Goal: Navigation & Orientation: Find specific page/section

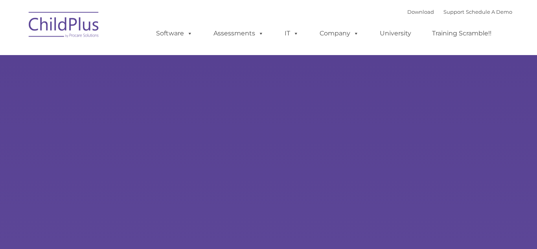
type input ""
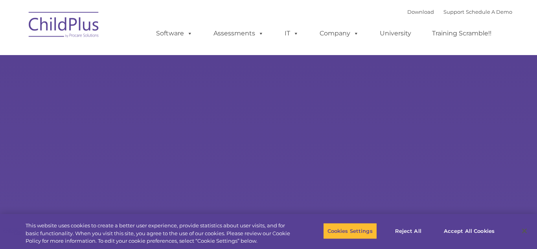
select select "MEDIUM"
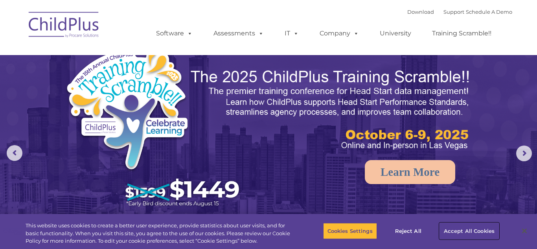
click at [467, 234] on button "Accept All Cookies" at bounding box center [469, 231] width 59 height 17
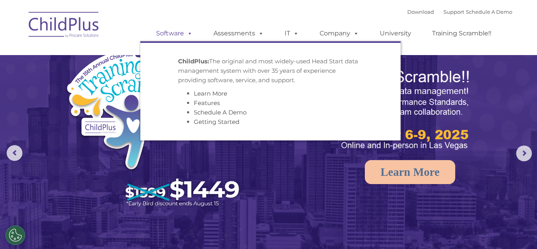
click at [180, 36] on link "Software" at bounding box center [174, 34] width 52 height 16
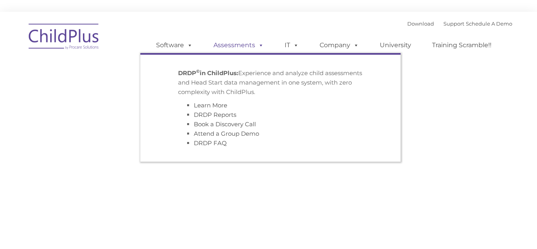
type input ""
